Goal: Task Accomplishment & Management: Manage account settings

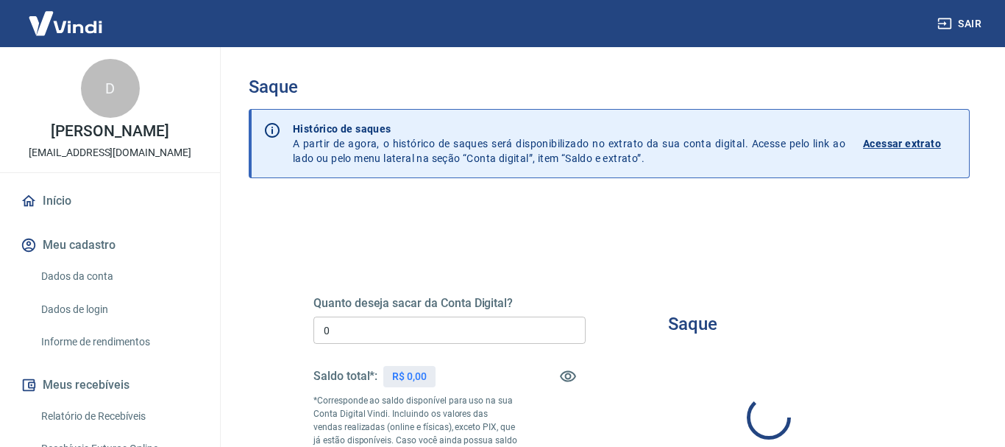
type input "R$ 0,00"
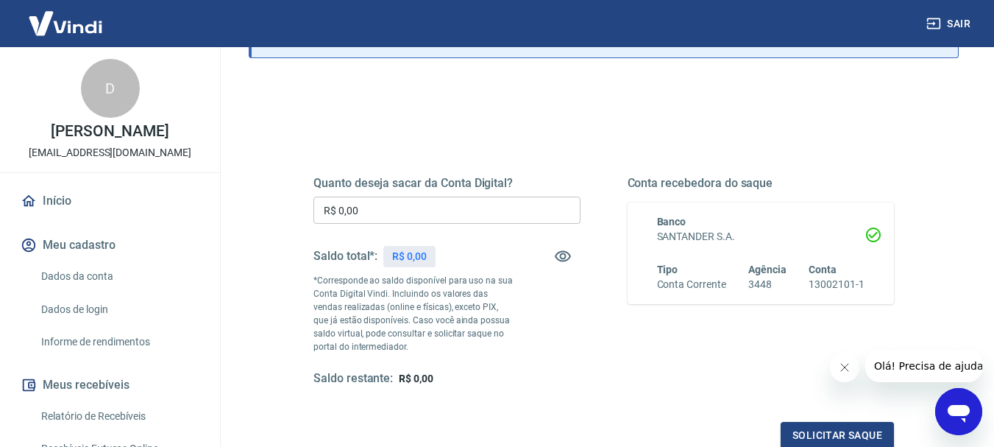
scroll to position [147, 0]
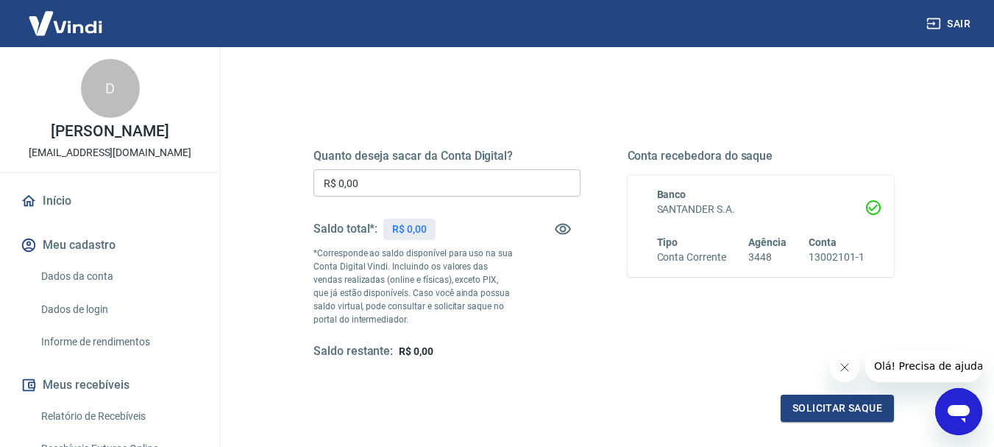
click at [879, 205] on icon at bounding box center [873, 207] width 15 height 15
drag, startPoint x: 206, startPoint y: 191, endPoint x: 205, endPoint y: 230, distance: 39.0
click at [205, 230] on div "D [PERSON_NAME] [EMAIL_ADDRESS][DOMAIN_NAME] Início Meu cadastro Dados da conta…" at bounding box center [110, 425] width 220 height 756
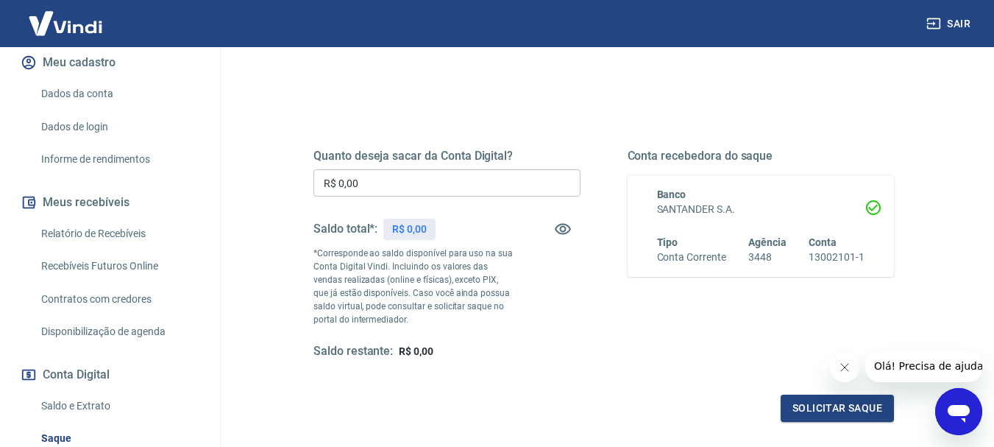
scroll to position [184, 0]
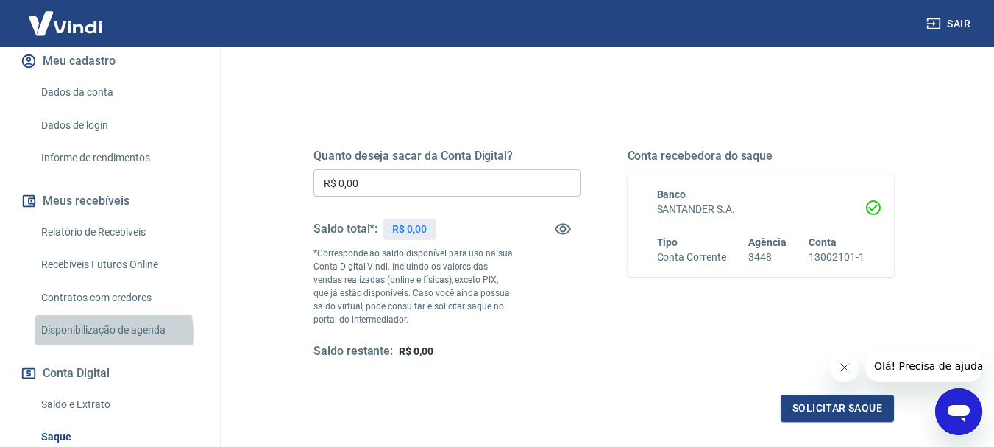
click at [91, 345] on link "Disponibilização de agenda" at bounding box center [118, 330] width 167 height 30
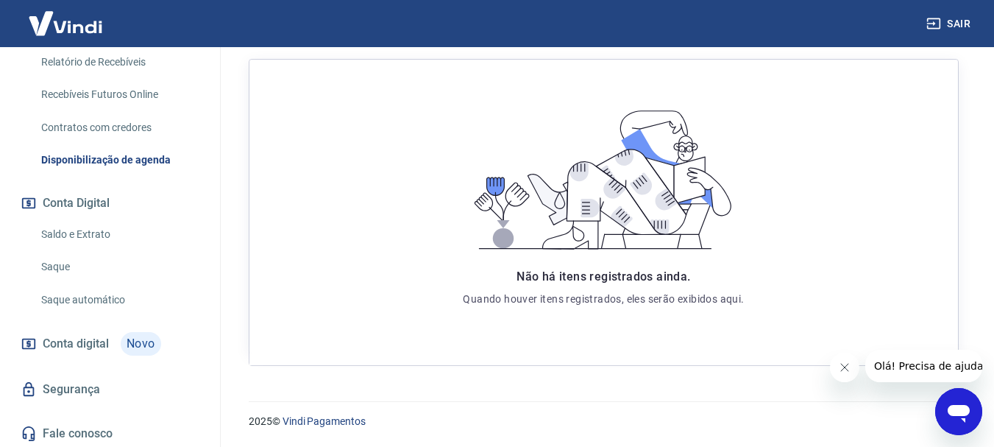
scroll to position [344, 0]
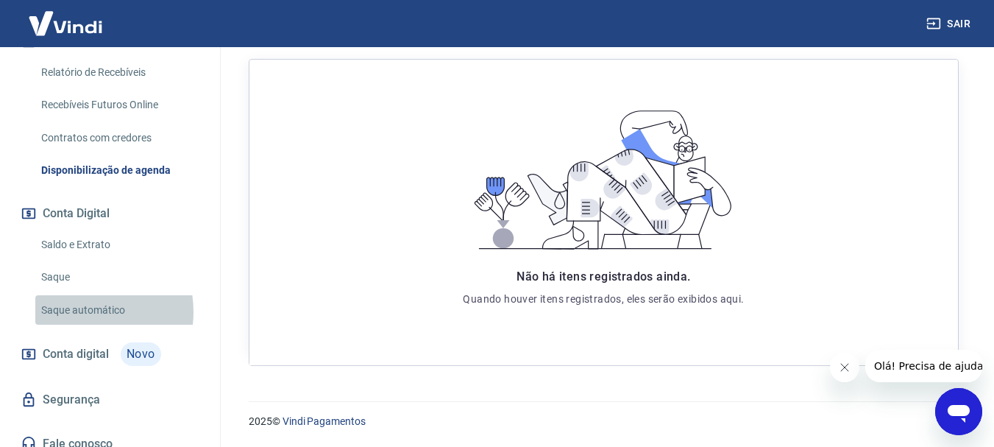
click at [79, 325] on link "Saque automático" at bounding box center [118, 310] width 167 height 30
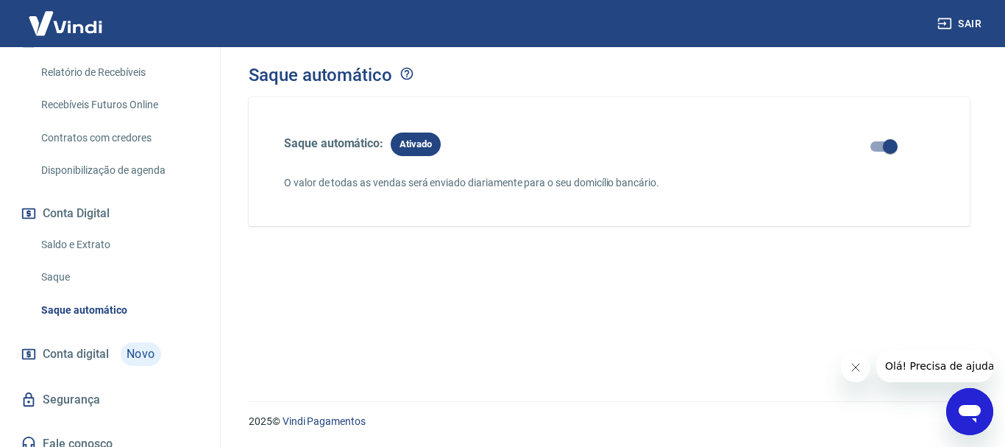
click at [875, 141] on input "checkbox" at bounding box center [890, 146] width 84 height 28
checkbox input "true"
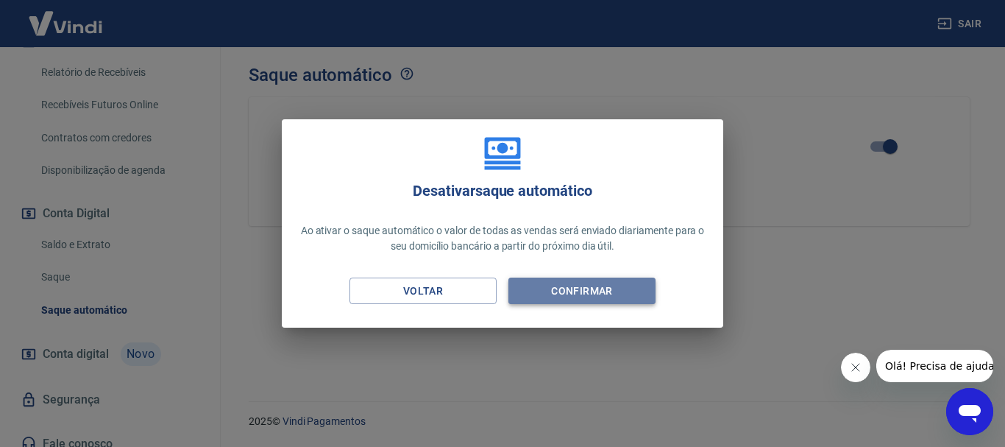
click at [553, 285] on button "Confirmar" at bounding box center [581, 290] width 147 height 27
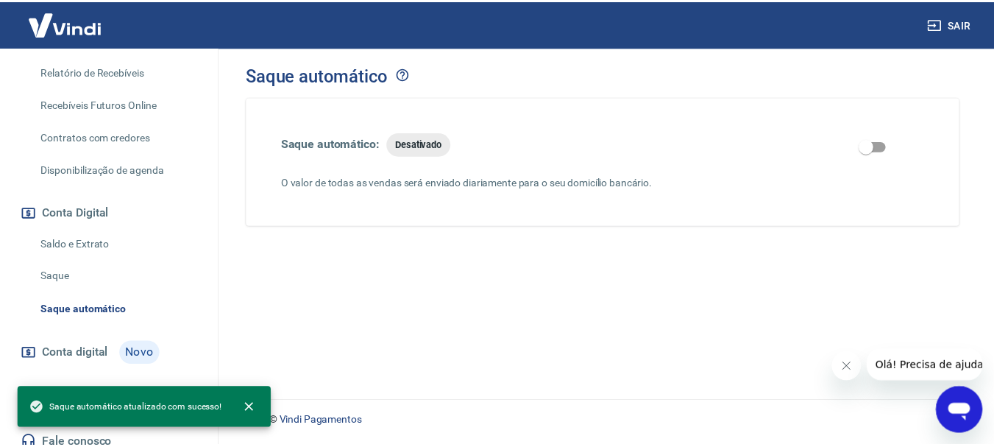
scroll to position [372, 0]
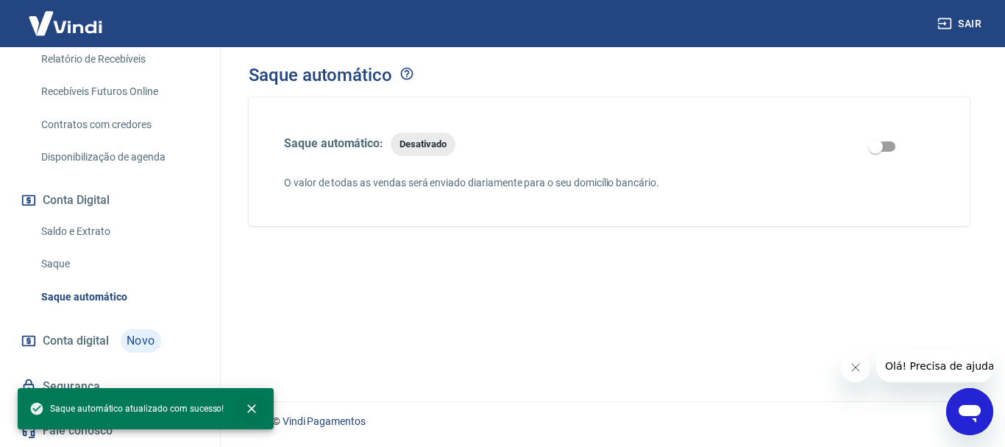
click at [248, 407] on icon "close" at bounding box center [252, 408] width 9 height 9
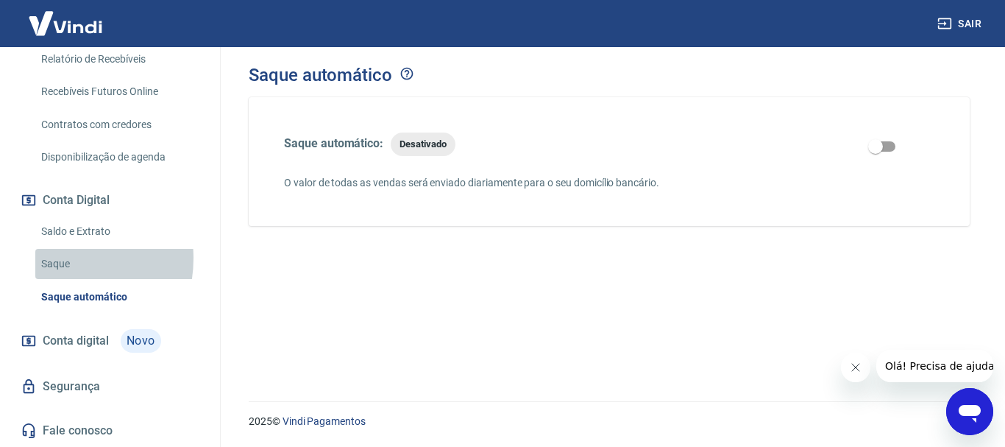
click at [54, 258] on link "Saque" at bounding box center [118, 264] width 167 height 30
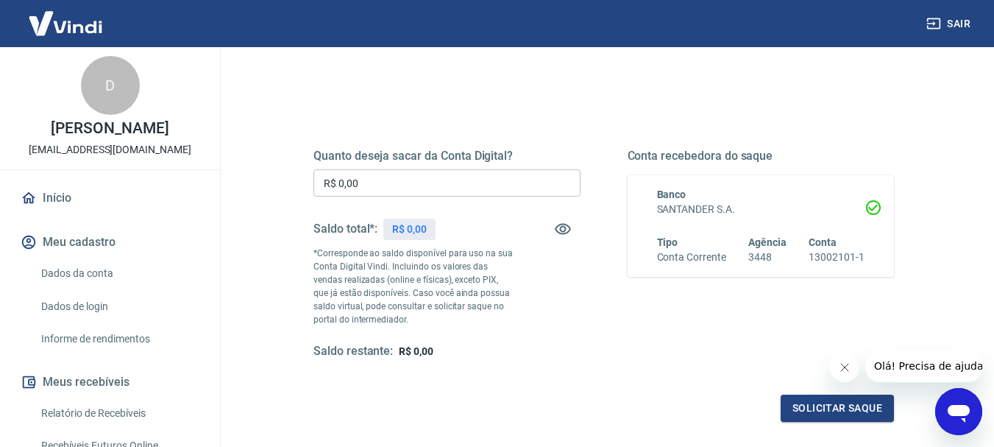
scroll to position [1, 0]
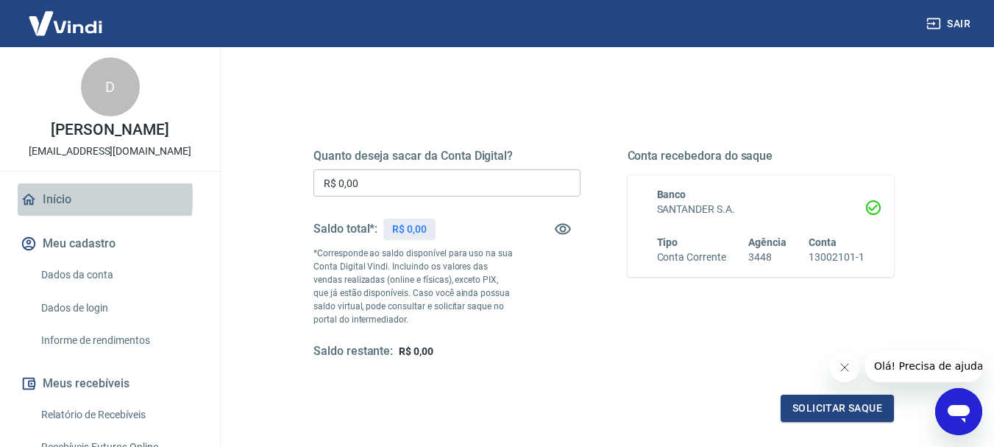
click at [26, 207] on icon at bounding box center [29, 199] width 16 height 16
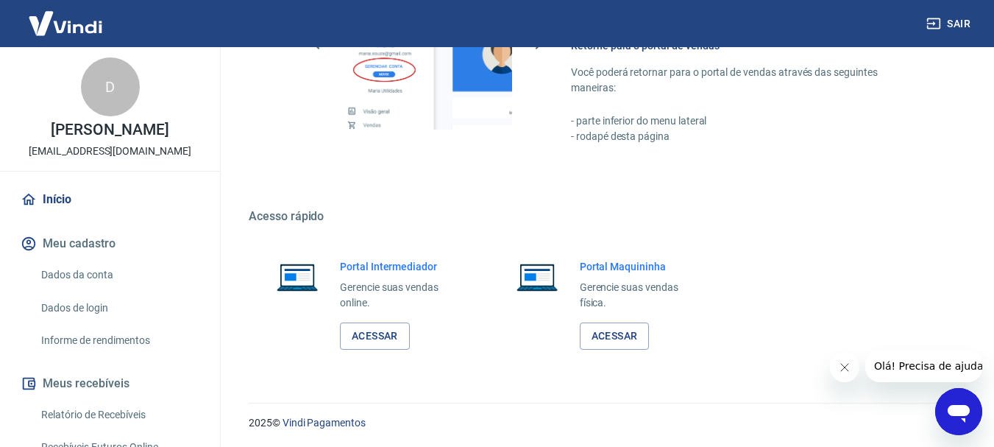
scroll to position [761, 0]
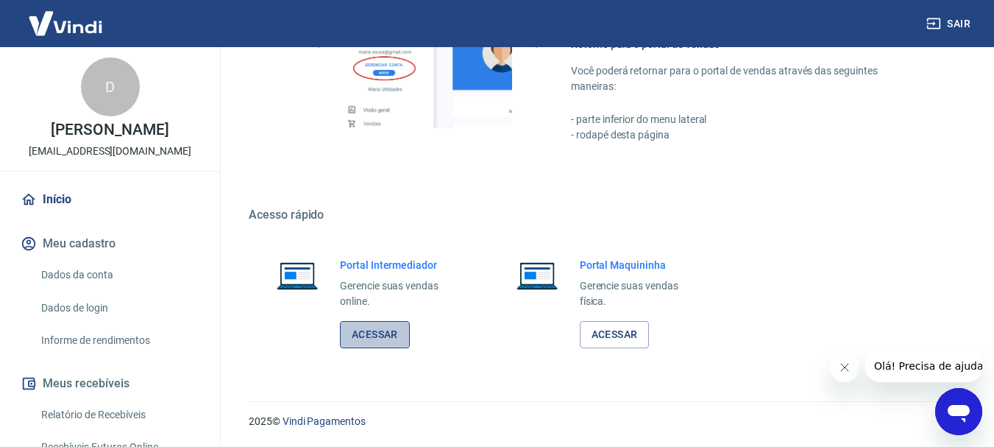
click at [371, 340] on link "Acessar" at bounding box center [375, 334] width 70 height 27
